Goal: Communication & Community: Answer question/provide support

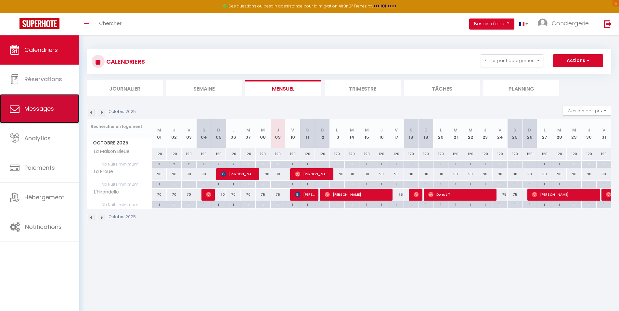
click at [44, 113] on span "Messages" at bounding box center [39, 109] width 30 height 8
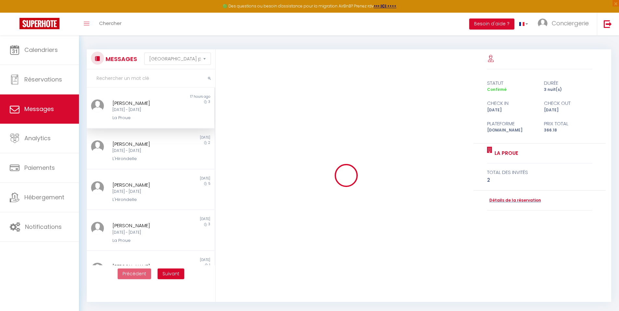
scroll to position [1196, 0]
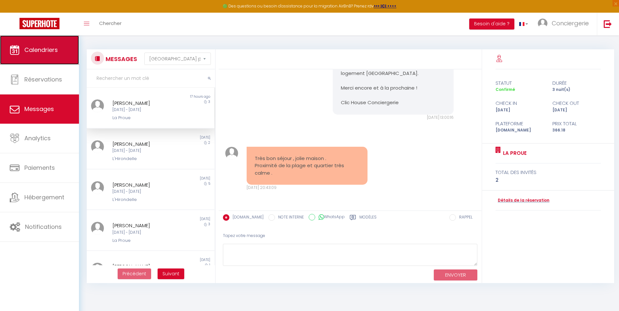
click at [32, 41] on link "Calendriers" at bounding box center [39, 49] width 79 height 29
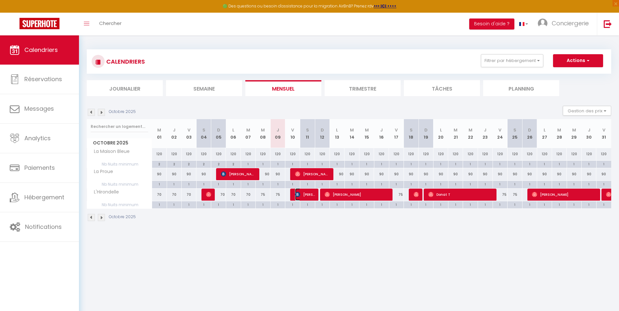
click at [307, 195] on span "[PERSON_NAME]" at bounding box center [305, 195] width 20 height 12
select select "OK"
select select "KO"
select select "0"
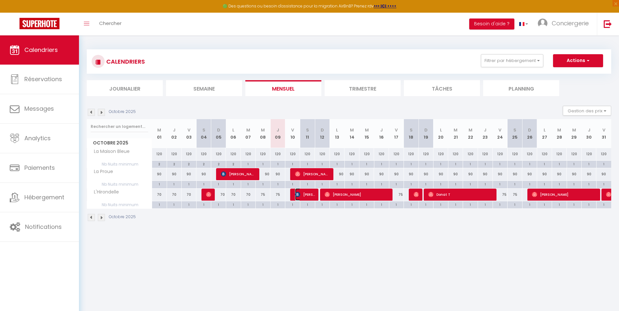
select select "1"
select select
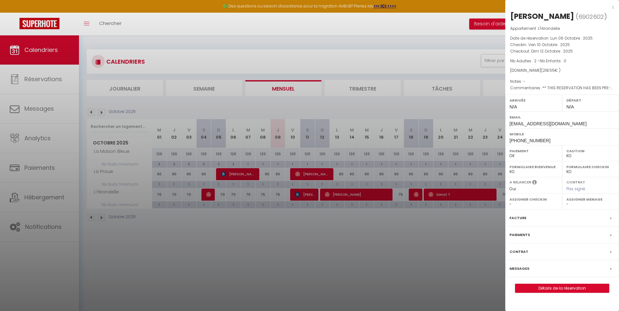
click at [527, 268] on label "Messages" at bounding box center [520, 269] width 20 height 7
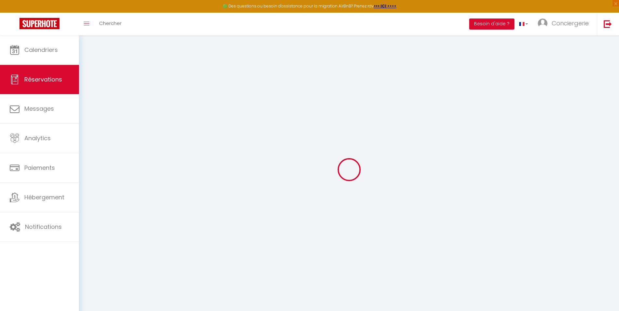
select select
checkbox input "false"
select select
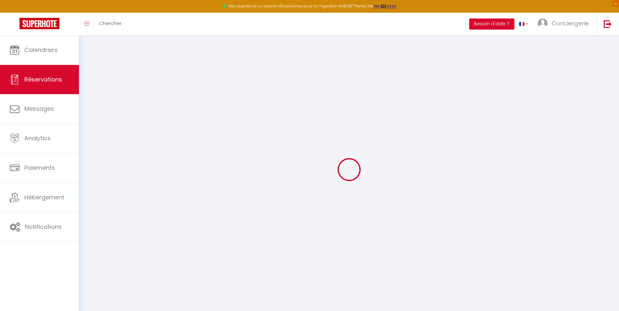
checkbox input "false"
type textarea "** THIS RESERVATION HAS BEEN PRE-PAID ** Reservation has a cancellation grace p…"
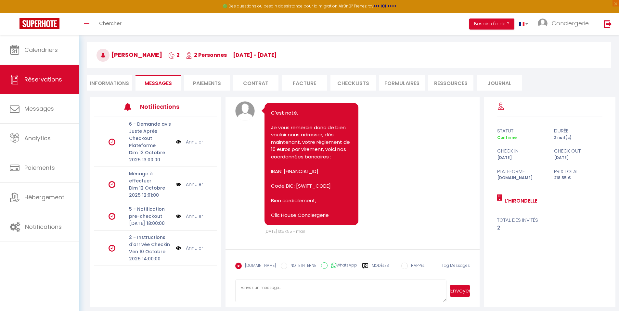
scroll to position [30, 0]
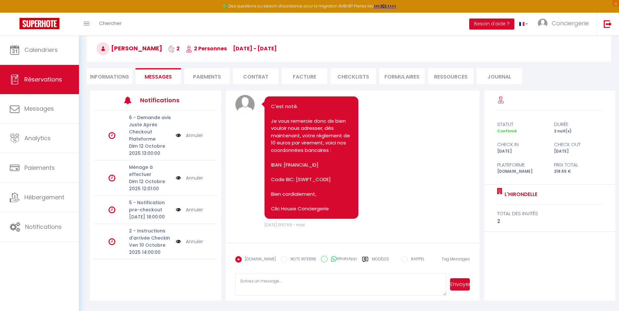
click at [298, 285] on textarea at bounding box center [341, 284] width 212 height 23
click at [329, 275] on textarea "Bonjour, A ce jour nous n'avons pas reçu votre réglement de 10 euros pour la mi…" at bounding box center [341, 284] width 212 height 23
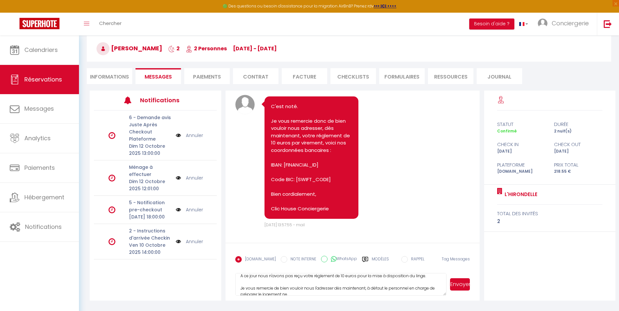
scroll to position [17, 0]
click at [328, 280] on textarea "Bonjour, A ce jour nous n'avons pas reçu votre réglement de 10 euros pour la mi…" at bounding box center [341, 284] width 212 height 23
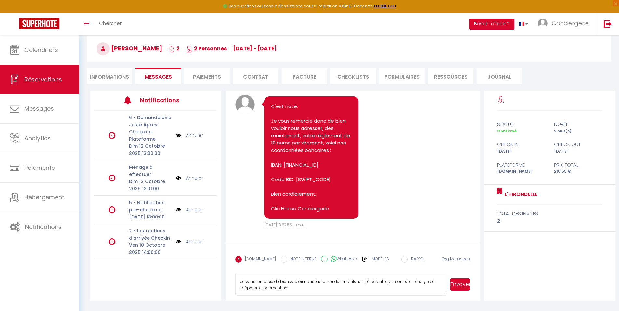
scroll to position [24, 0]
click at [297, 289] on textarea "Bonjour, A ce jour nous n'avons pas reçu votre réglement de 10 euros pour la mi…" at bounding box center [341, 284] width 212 height 23
drag, startPoint x: 324, startPoint y: 288, endPoint x: 365, endPoint y: 282, distance: 41.0
click at [365, 282] on textarea "Bonjour, A ce jour nous n'avons pas reçu votre réglement de 10 euros pour la mi…" at bounding box center [341, 284] width 212 height 23
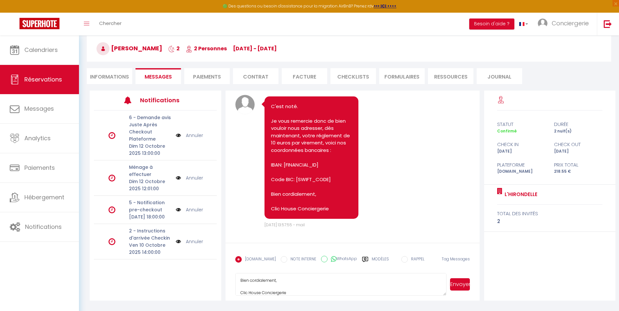
type textarea "Bonjour, A ce jour nous n'avons pas reçu votre réglement de 10 euros pour la mi…"
click at [462, 287] on button "Envoyer" at bounding box center [460, 285] width 20 height 12
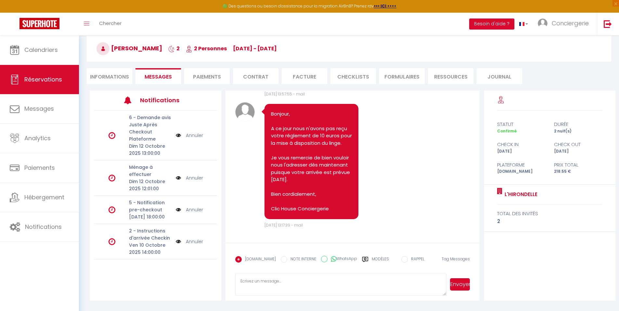
scroll to position [780, 0]
